Goal: Task Accomplishment & Management: Use online tool/utility

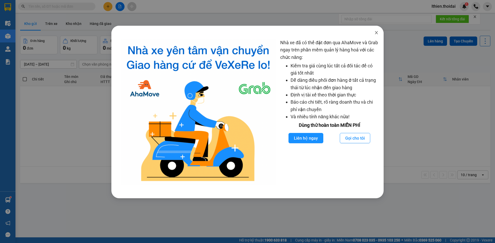
click at [375, 32] on icon "close" at bounding box center [376, 33] width 4 height 4
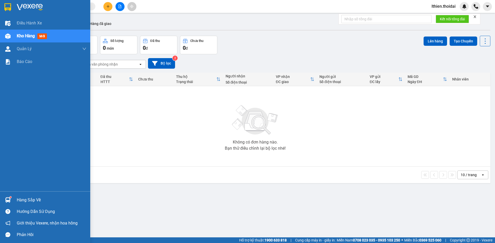
click at [8, 198] on img at bounding box center [7, 200] width 5 height 5
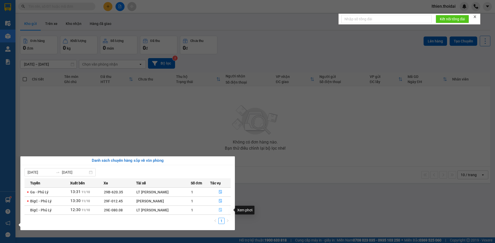
click at [220, 211] on icon "file-done" at bounding box center [220, 211] width 3 height 4
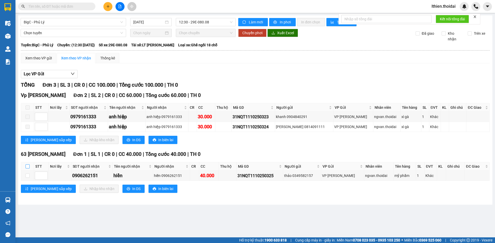
click at [29, 167] on input "checkbox" at bounding box center [28, 167] width 4 height 4
checkbox input "true"
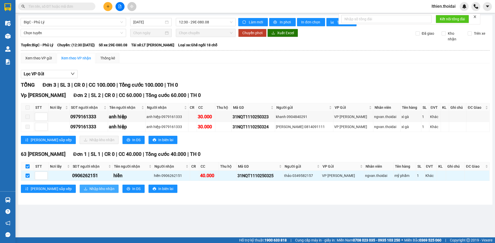
click at [89, 188] on span "Nhập kho nhận" at bounding box center [101, 189] width 25 height 6
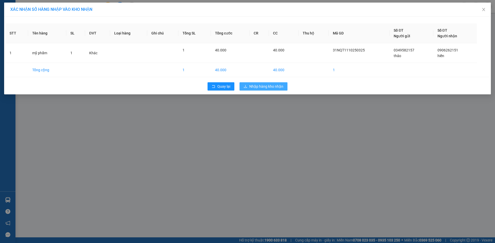
click at [263, 86] on span "Nhập hàng kho nhận" at bounding box center [266, 87] width 34 height 6
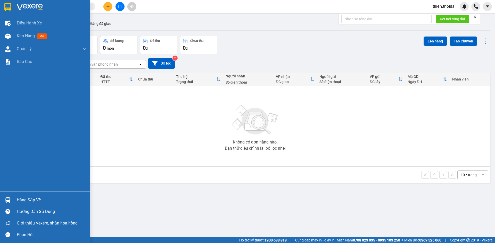
drag, startPoint x: 10, startPoint y: 199, endPoint x: 22, endPoint y: 193, distance: 13.8
click at [9, 199] on img at bounding box center [7, 200] width 5 height 5
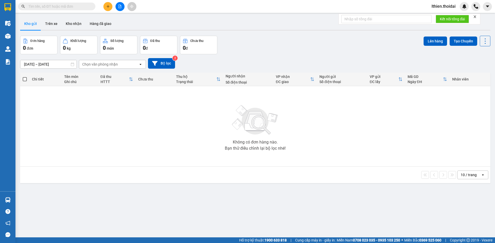
click at [284, 202] on section "Kết quả tìm kiếm ( 0 ) Bộ lọc No Data lthien.thoidai Điều hành xe Kho hàng mới …" at bounding box center [247, 121] width 495 height 243
